Goal: Transaction & Acquisition: Download file/media

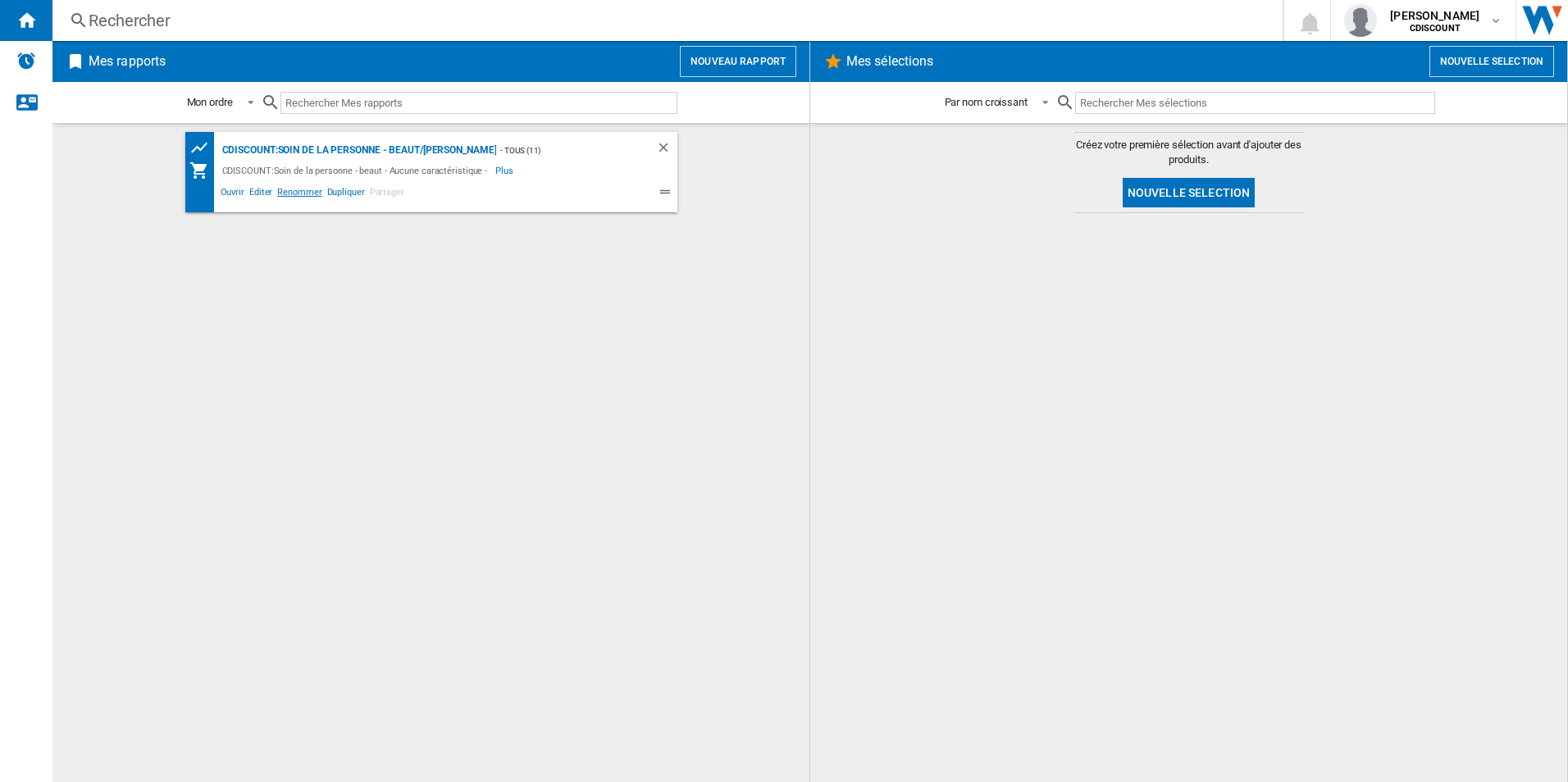
click at [307, 190] on span "Renommer" at bounding box center [299, 194] width 50 height 20
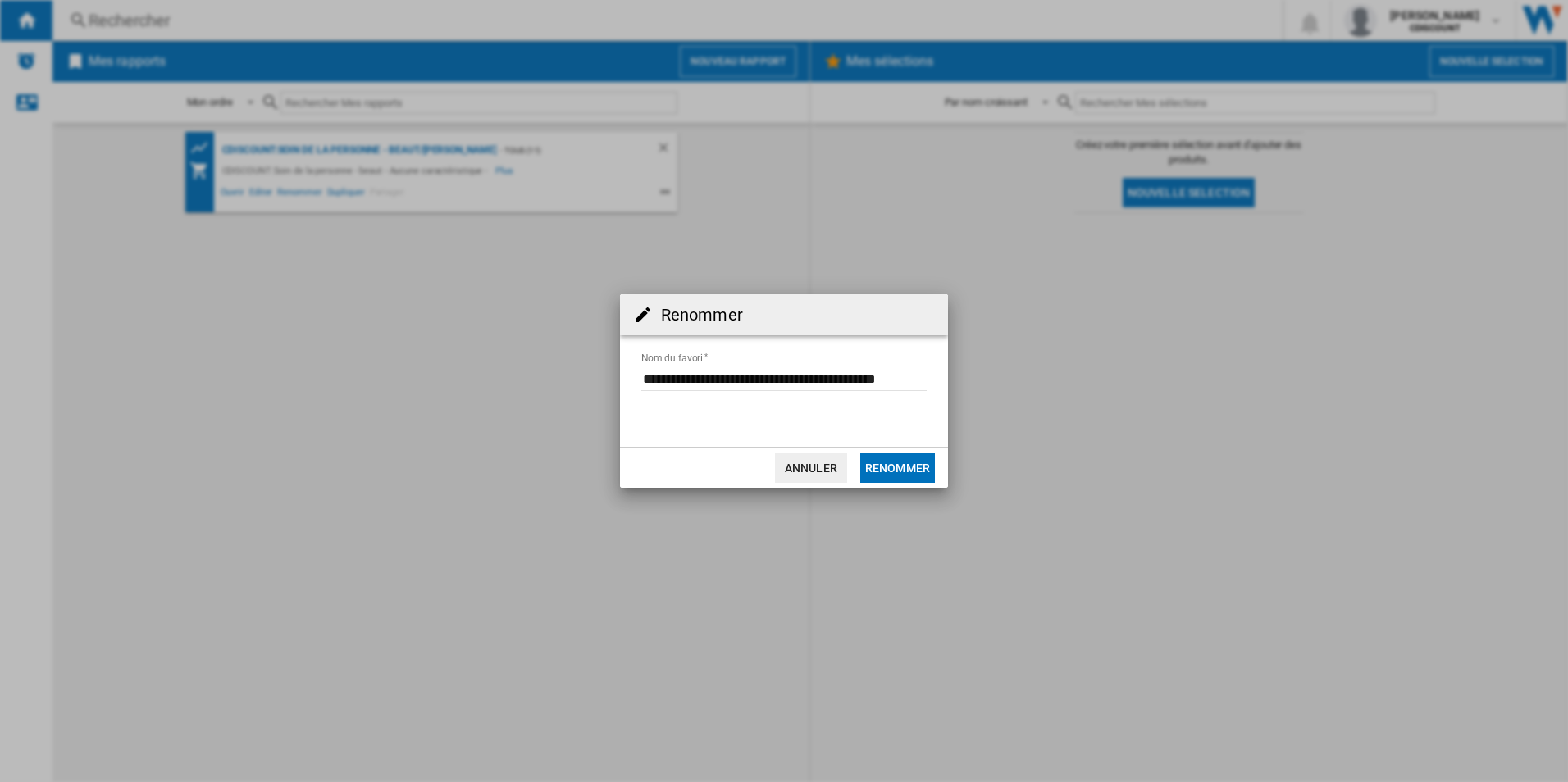
click at [811, 475] on button "Annuler" at bounding box center [811, 469] width 72 height 30
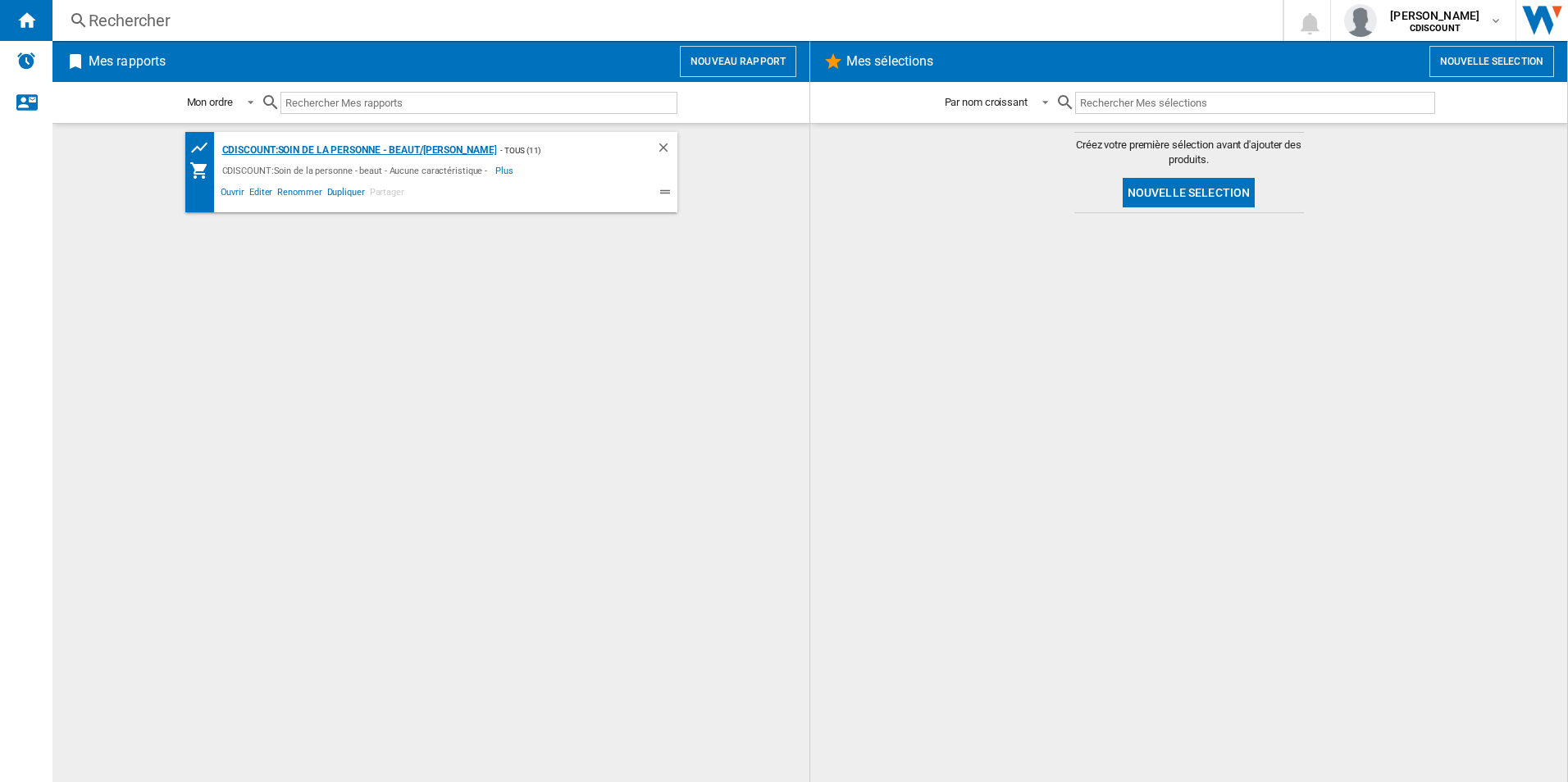
click at [443, 158] on div "CDISCOUNT:Soin de la personne - beaut/[PERSON_NAME]" at bounding box center [358, 151] width 279 height 21
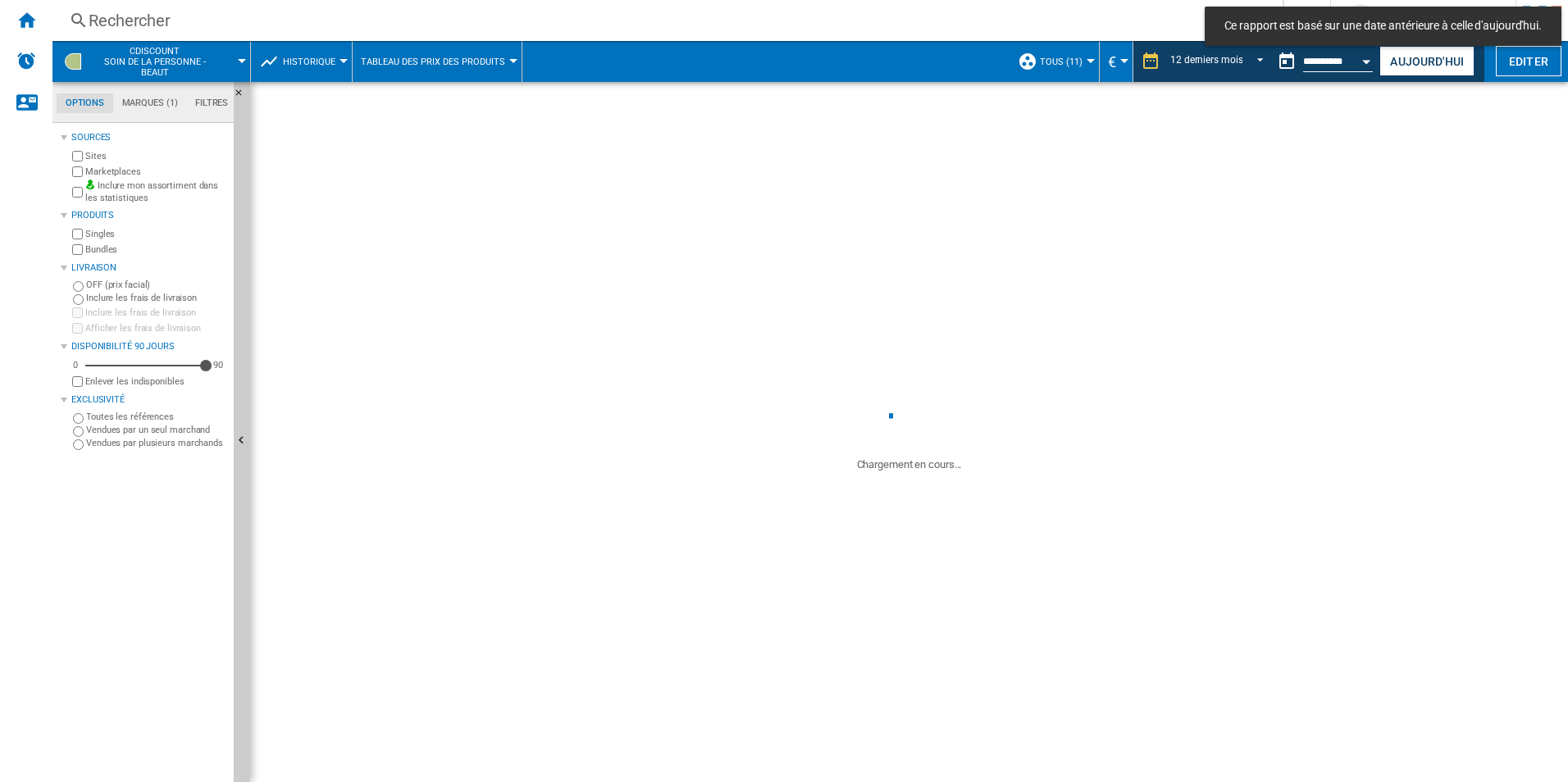
click at [137, 97] on md-tab-item "Marques (1)" at bounding box center [150, 103] width 73 height 20
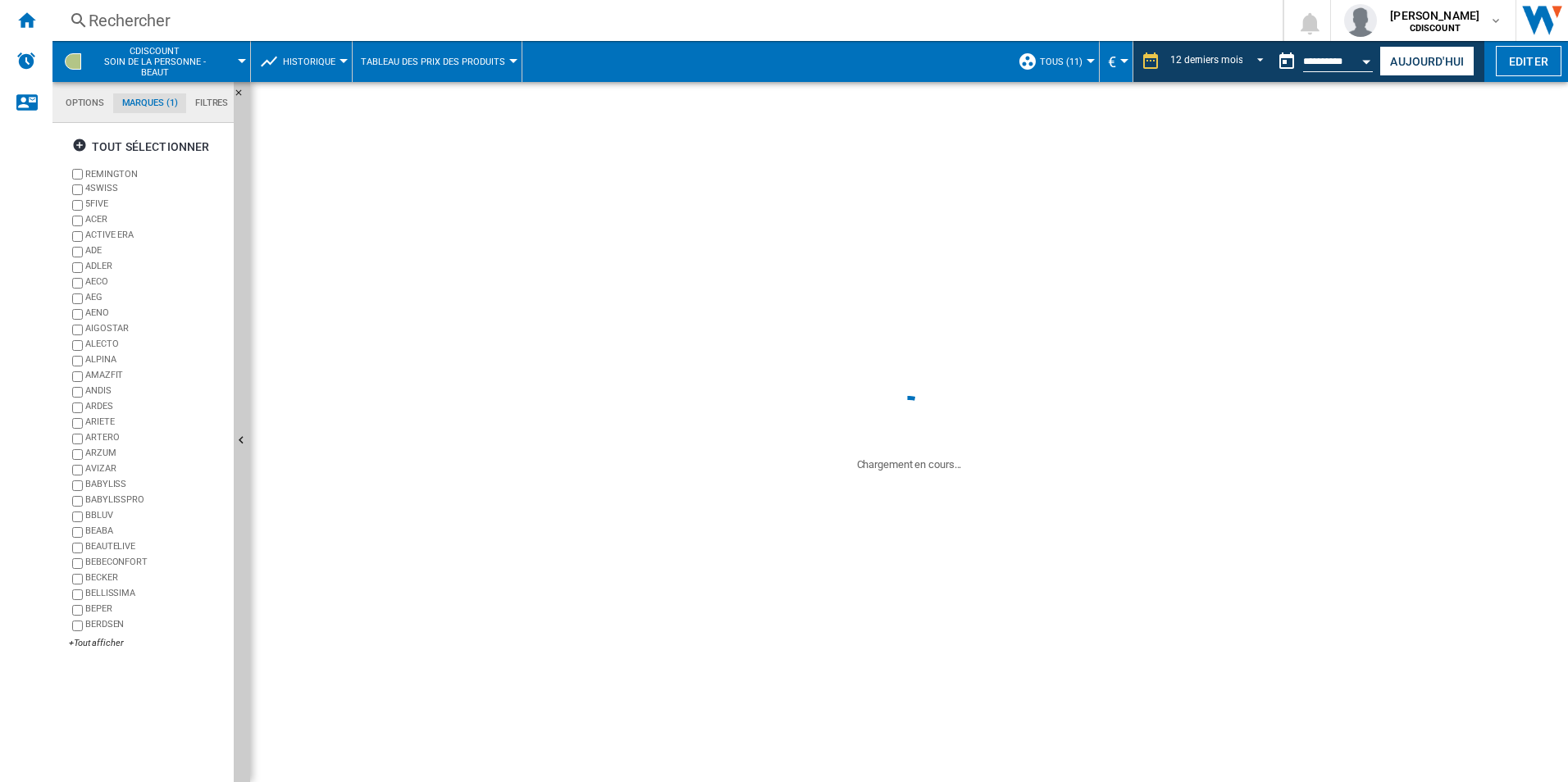
click at [83, 176] on label "REMINGTON" at bounding box center [148, 174] width 158 height 16
click at [93, 646] on div "+Tout afficher" at bounding box center [148, 644] width 158 height 12
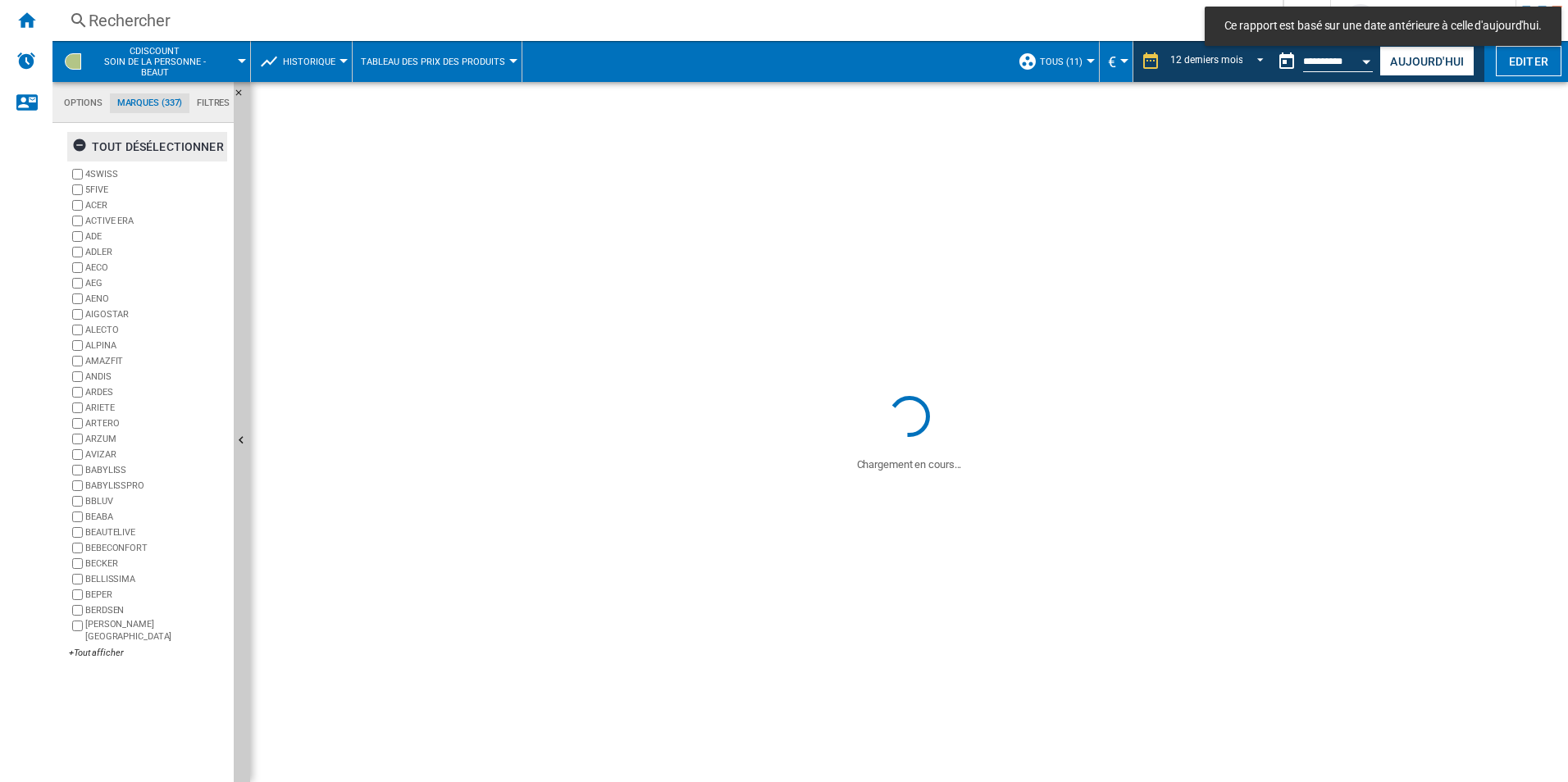
click at [84, 138] on ng-md-icon "button" at bounding box center [82, 147] width 20 height 20
click at [97, 647] on div "+Tout afficher" at bounding box center [148, 653] width 158 height 12
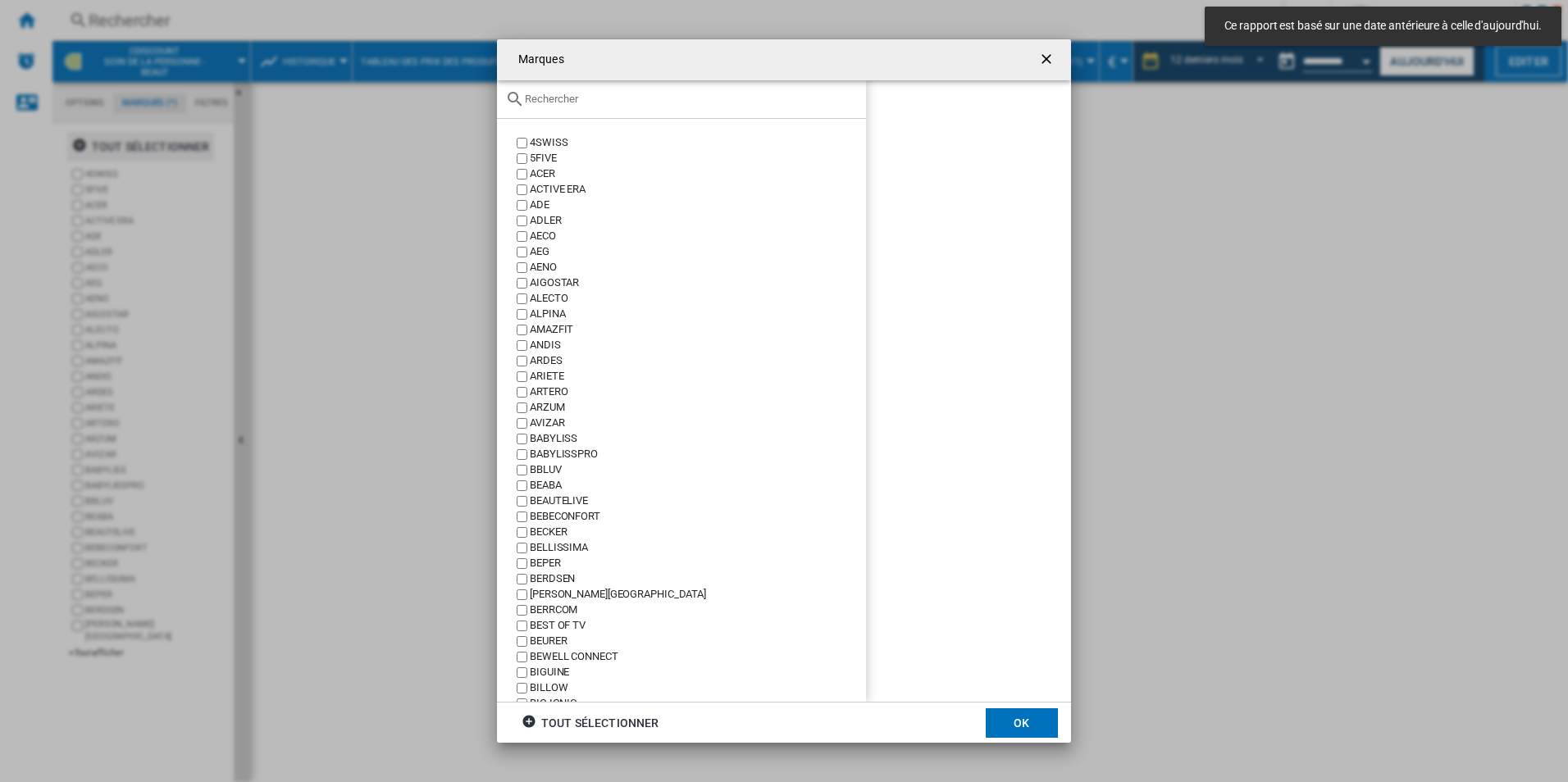
click at [589, 105] on input "Marques 4SWISS ..." at bounding box center [691, 98] width 333 height 12
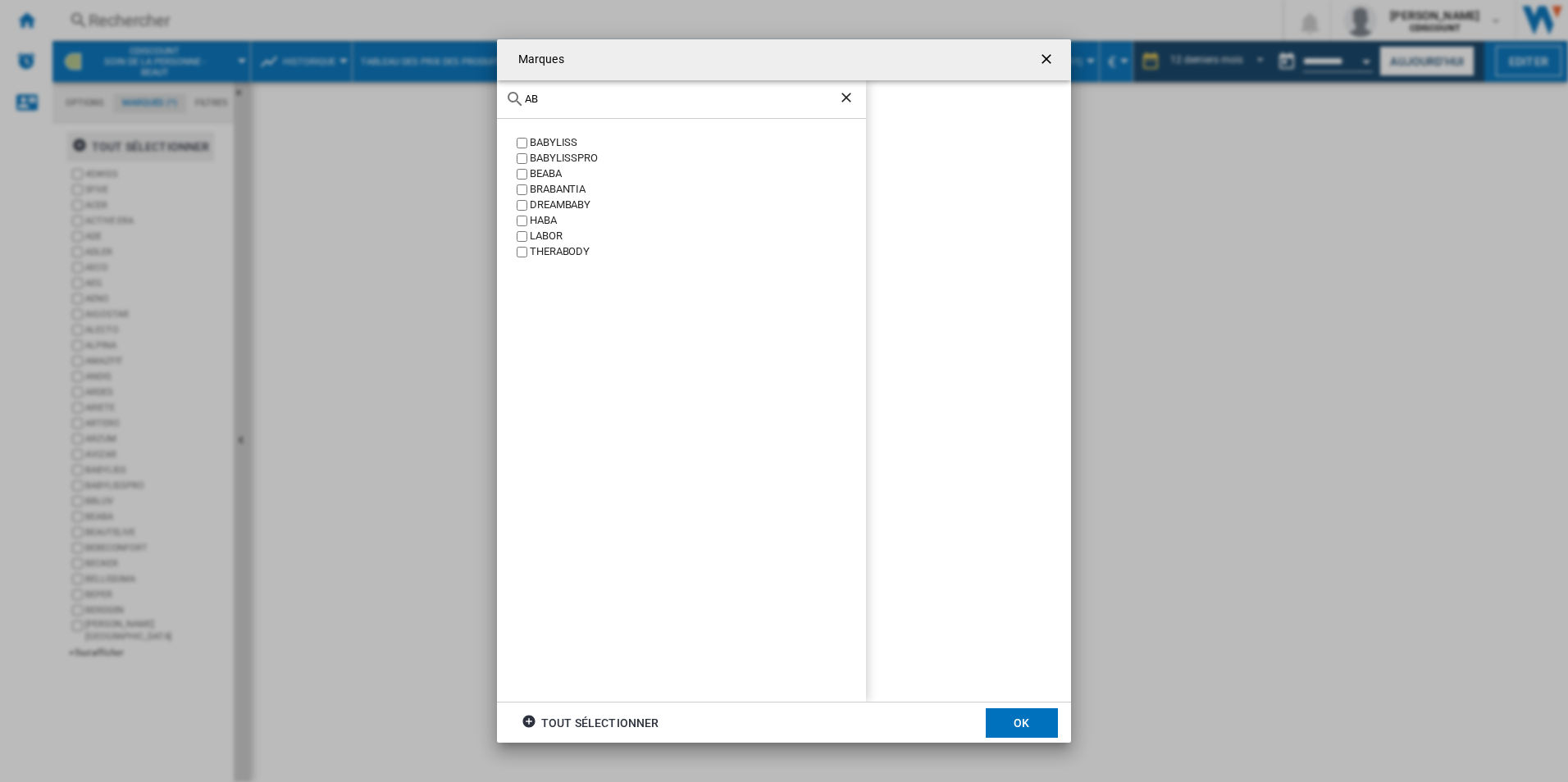
type input "A"
click at [615, 105] on div "DEM" at bounding box center [682, 99] width 369 height 38
click at [656, 98] on input "DEM" at bounding box center [682, 98] width 313 height 12
type input "D"
click at [641, 105] on input "SAINT" at bounding box center [682, 98] width 313 height 12
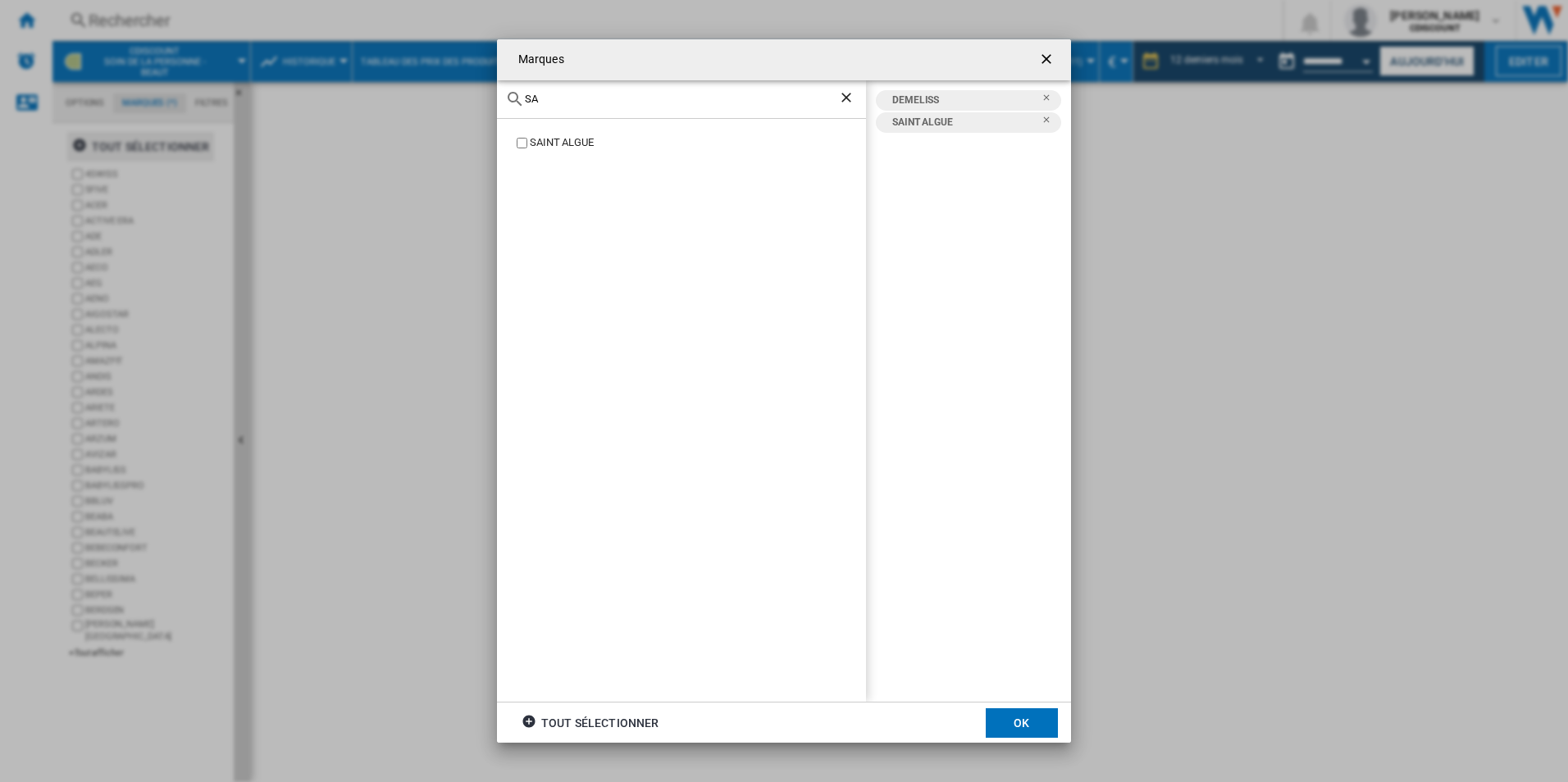
type input "S"
type input "J"
type input "D"
type input "j"
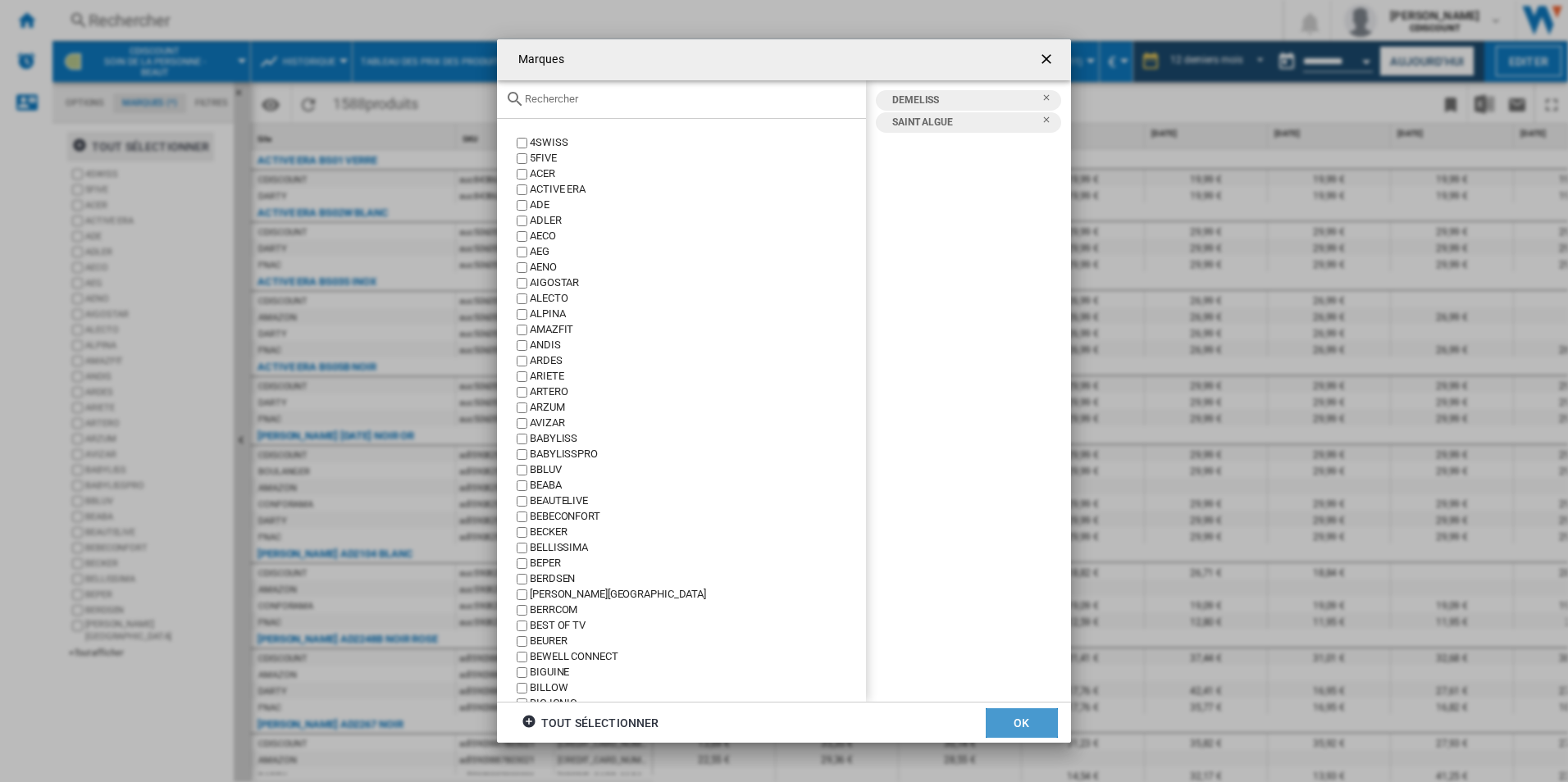
click at [1046, 714] on button "OK" at bounding box center [1021, 724] width 72 height 30
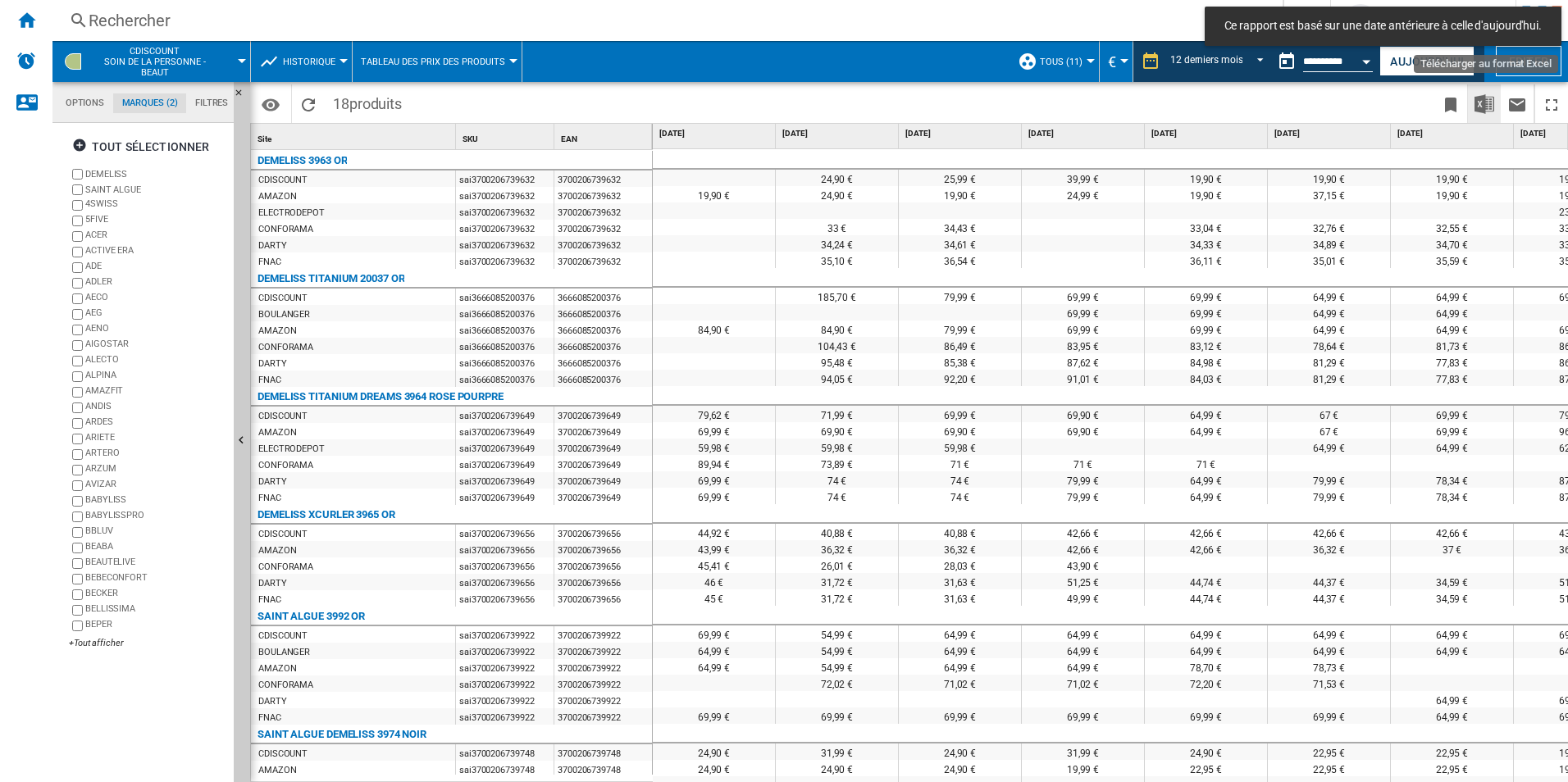
click at [1483, 107] on img "Télécharger au format Excel" at bounding box center [1484, 104] width 20 height 20
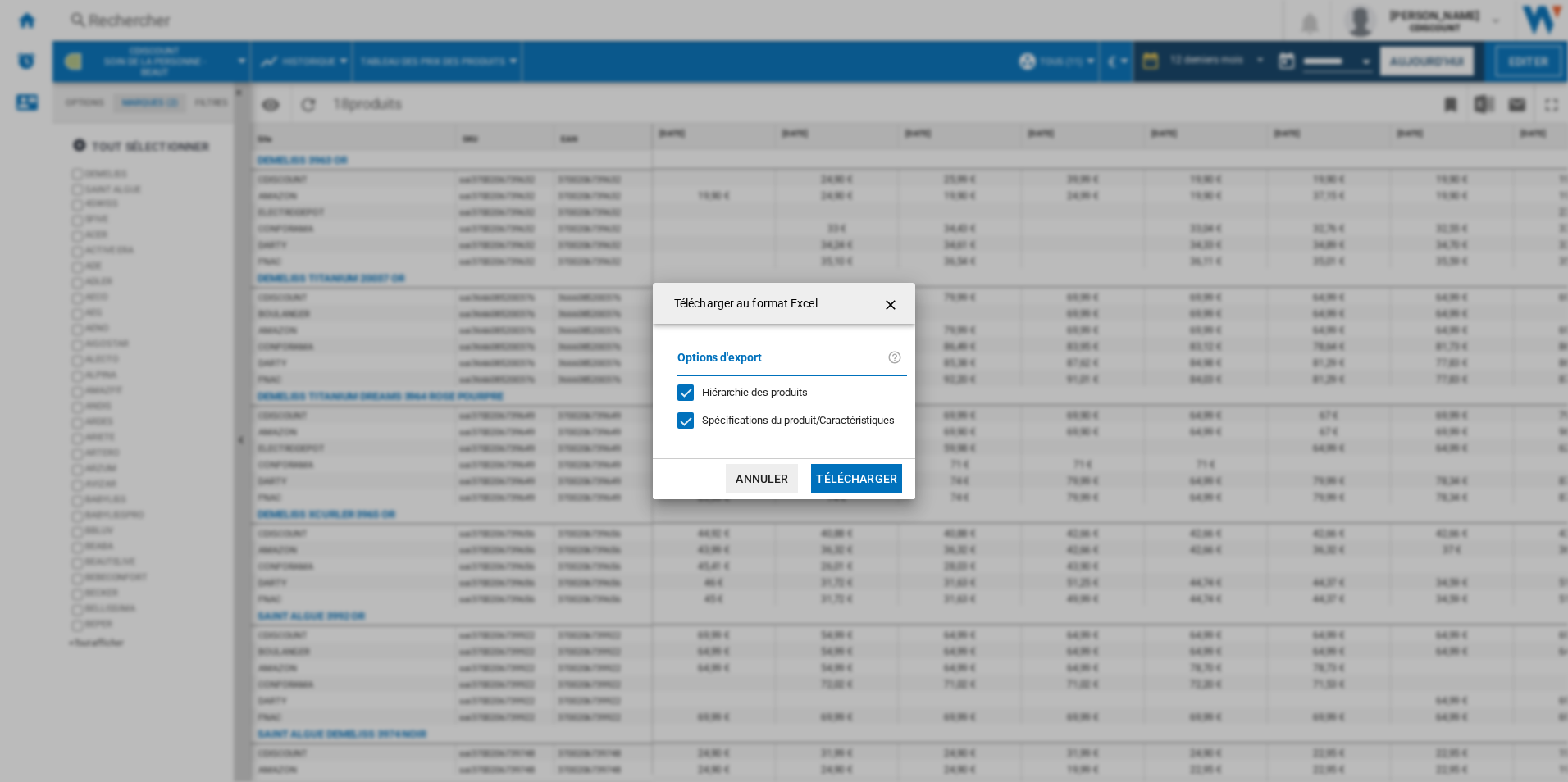
click at [854, 474] on button "Télécharger" at bounding box center [856, 479] width 91 height 30
